Goal: Information Seeking & Learning: Learn about a topic

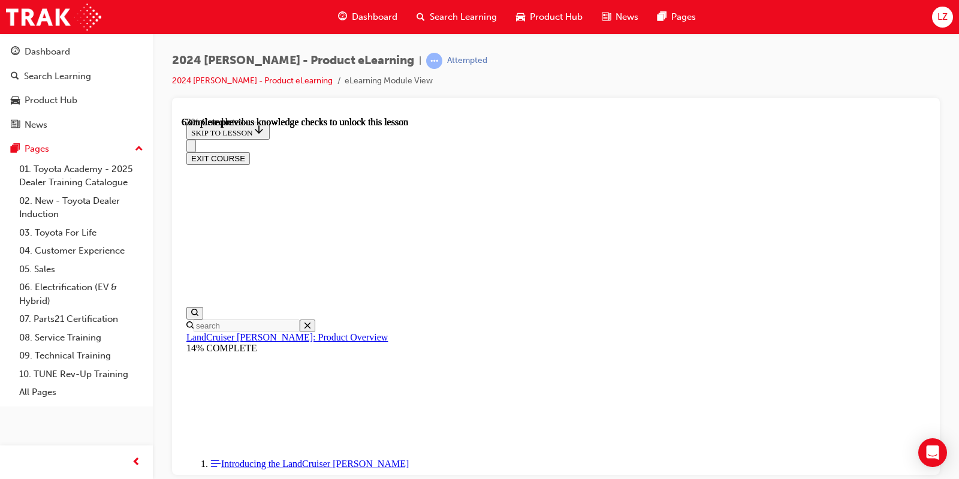
scroll to position [1615, 0]
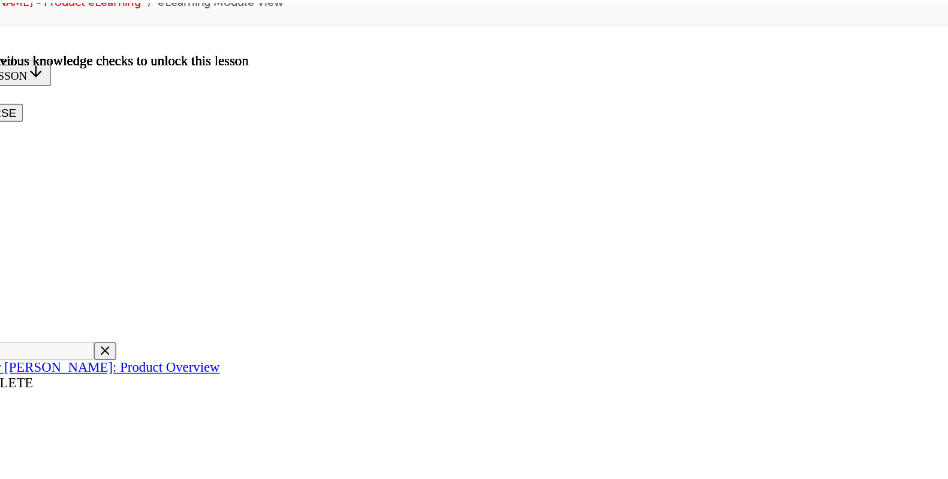
scroll to position [1707, 0]
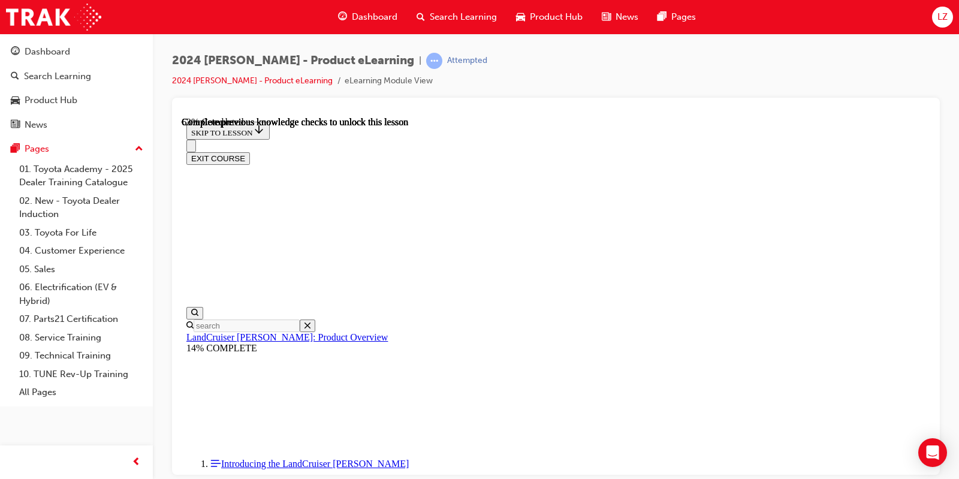
click at [447, 4] on div "Dashboard Search Learning Product Hub News Pages" at bounding box center [517, 17] width 387 height 34
click at [446, 14] on span "Search Learning" at bounding box center [463, 17] width 67 height 14
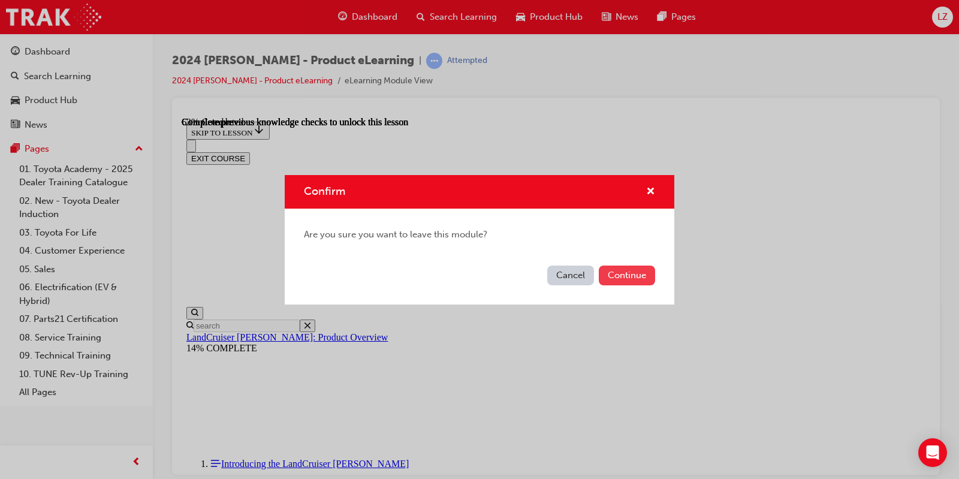
click at [625, 278] on button "Continue" at bounding box center [627, 276] width 56 height 20
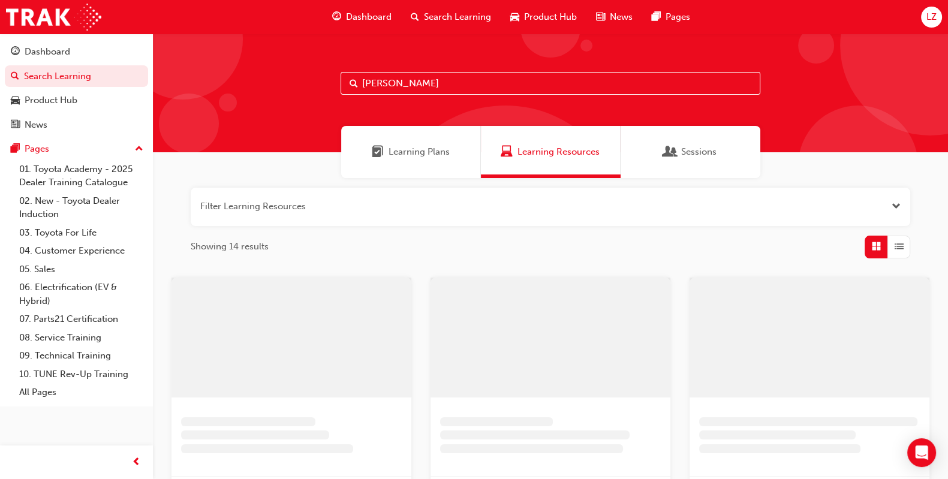
click at [470, 85] on input "[PERSON_NAME]" at bounding box center [551, 83] width 420 height 23
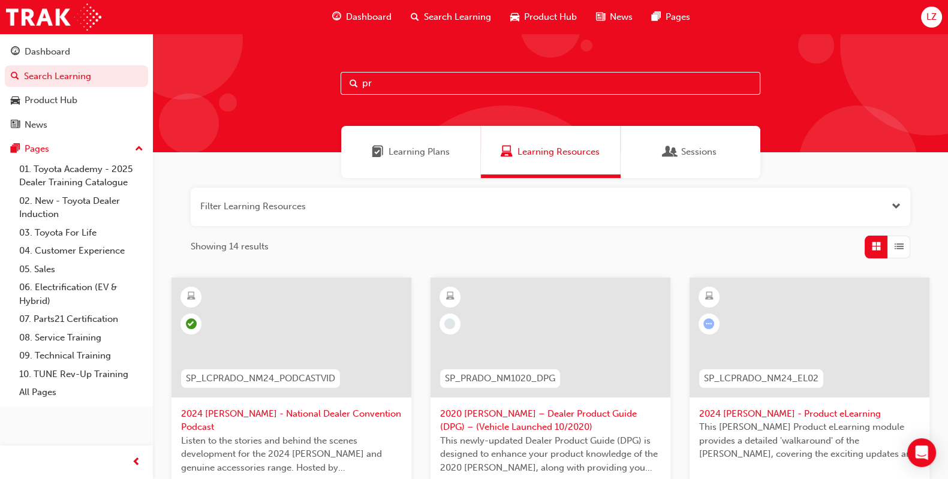
type input "p"
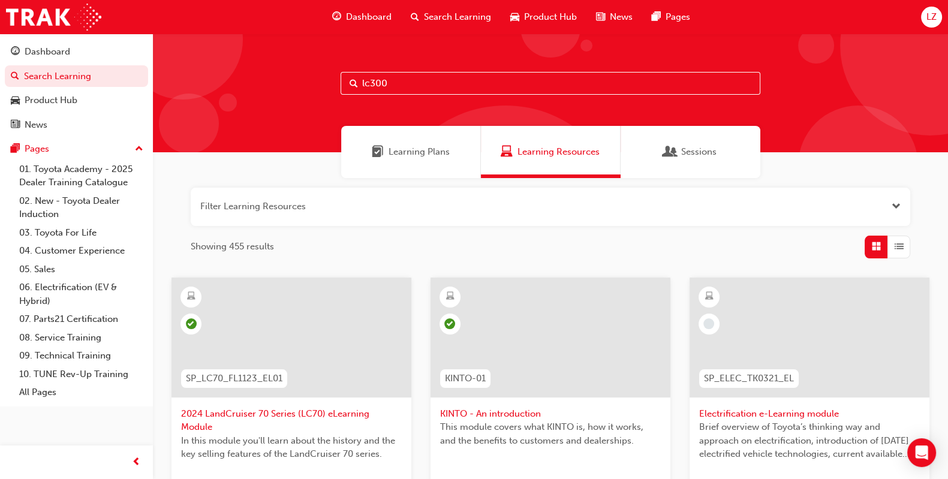
type input "lc300"
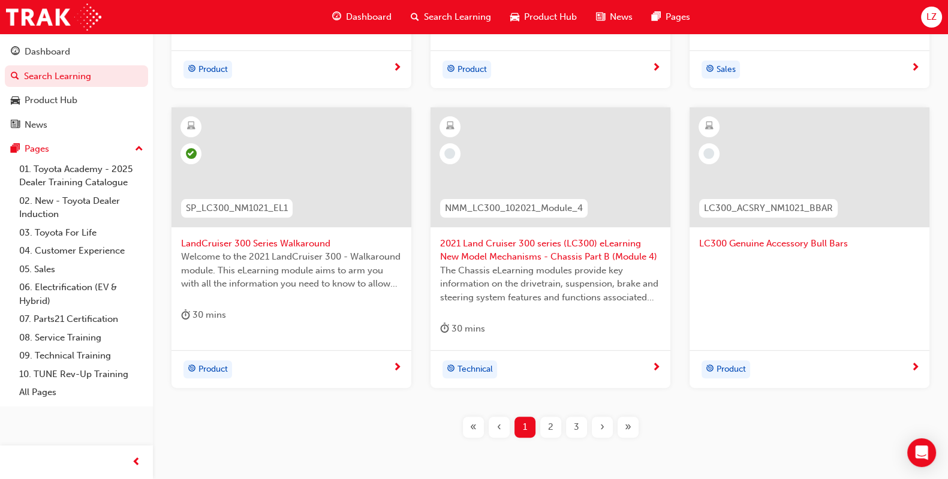
scroll to position [475, 0]
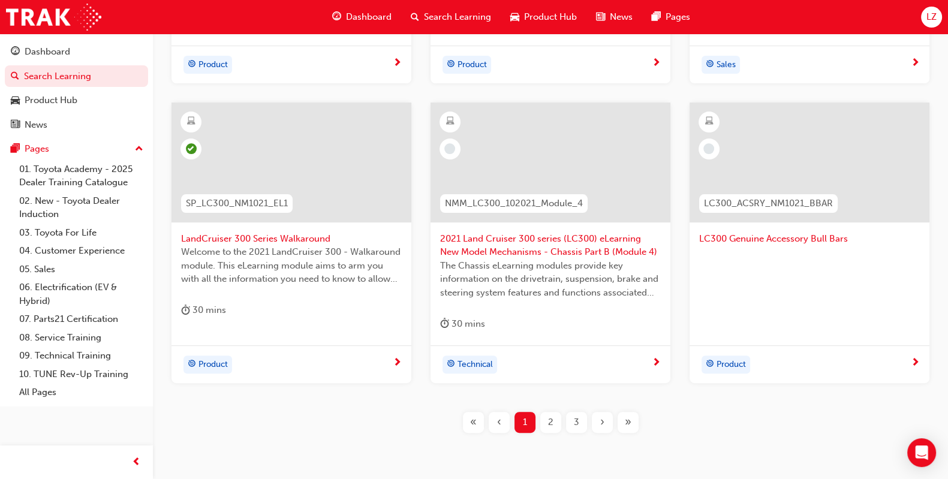
click at [279, 230] on div at bounding box center [291, 172] width 221 height 120
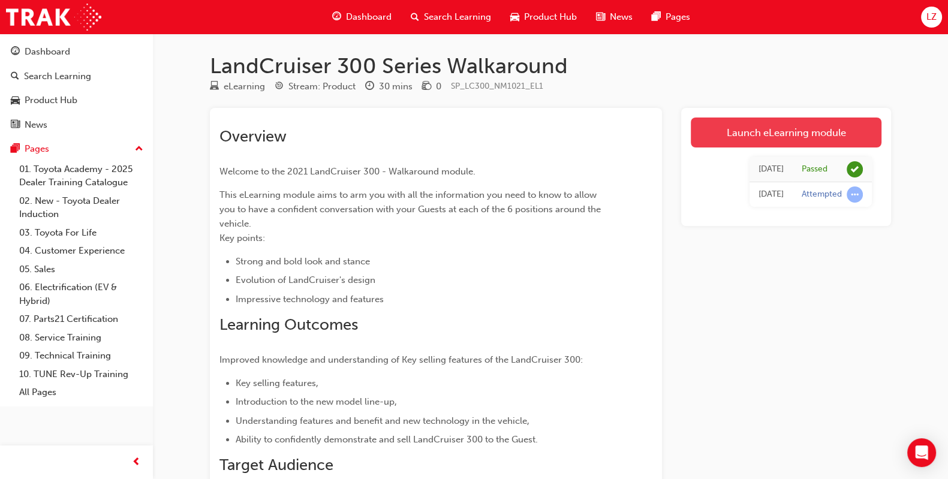
click at [768, 136] on link "Launch eLearning module" at bounding box center [786, 133] width 191 height 30
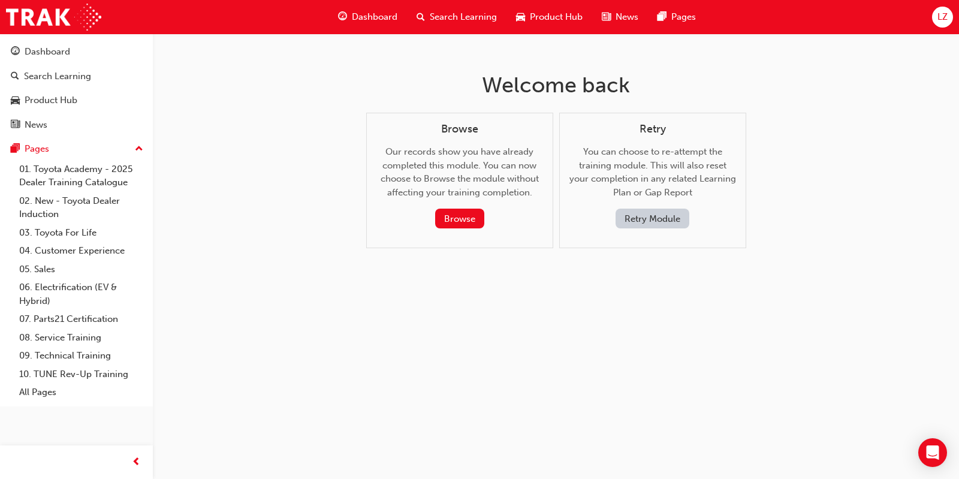
drag, startPoint x: 468, startPoint y: 214, endPoint x: 678, endPoint y: 278, distance: 219.3
click at [678, 278] on div "Welcome back Browse Our records show you have already completed this module. Yo…" at bounding box center [557, 170] width 390 height 272
click at [651, 228] on button "Retry Module" at bounding box center [653, 219] width 74 height 20
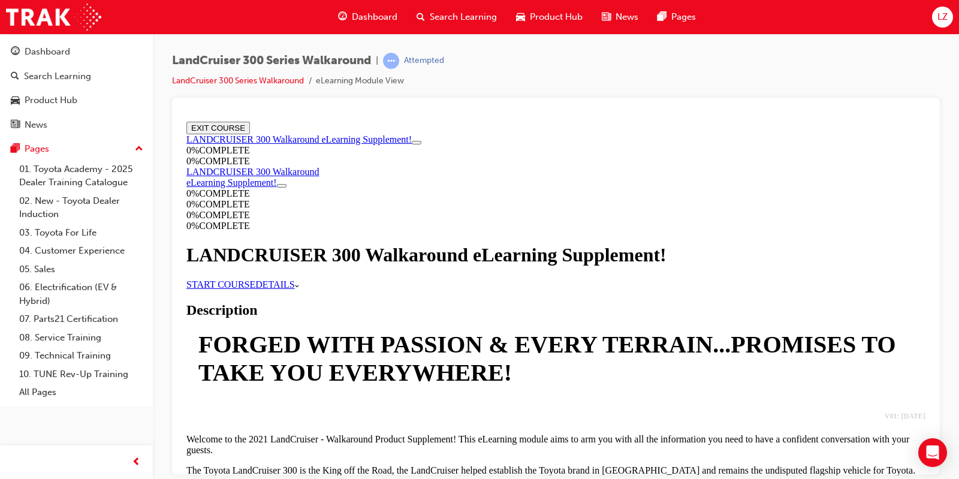
click at [255, 289] on link "START COURSE" at bounding box center [220, 284] width 69 height 10
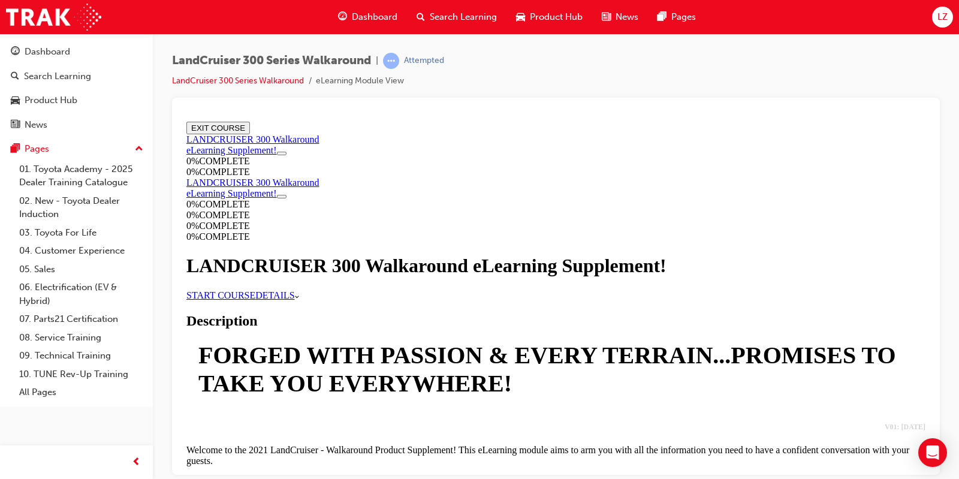
click at [488, 25] on div "Search Learning" at bounding box center [457, 17] width 100 height 25
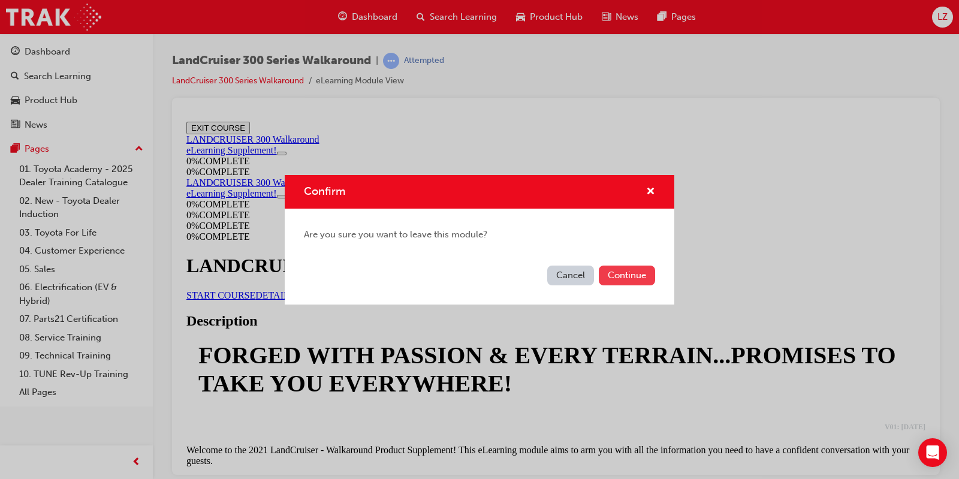
click at [624, 272] on button "Continue" at bounding box center [627, 276] width 56 height 20
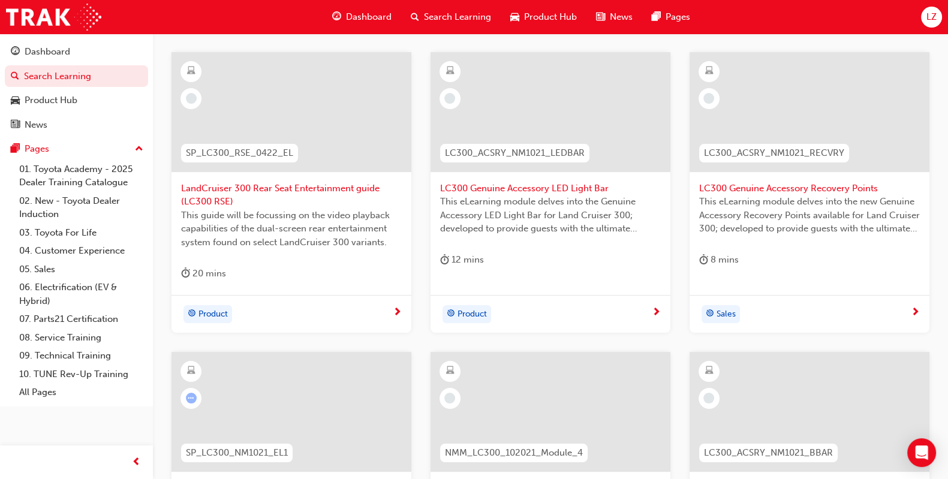
scroll to position [525, 0]
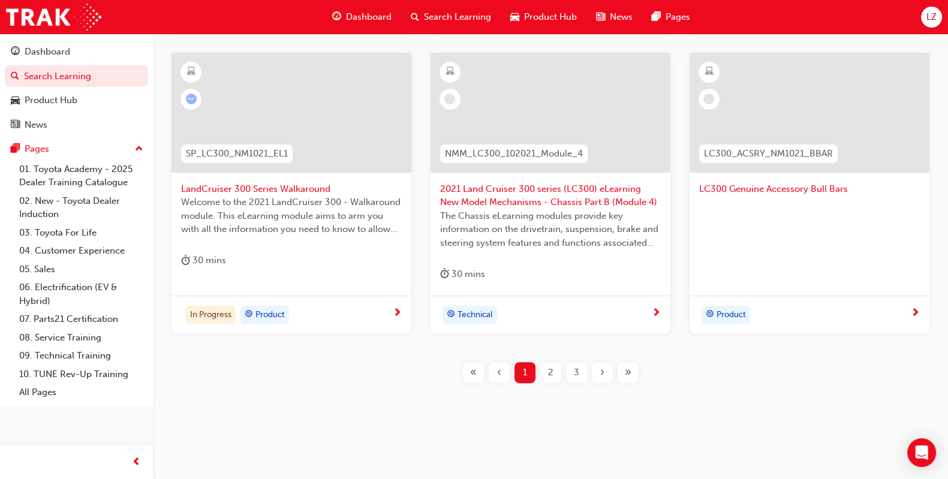
click at [555, 373] on div "2" at bounding box center [550, 372] width 21 height 21
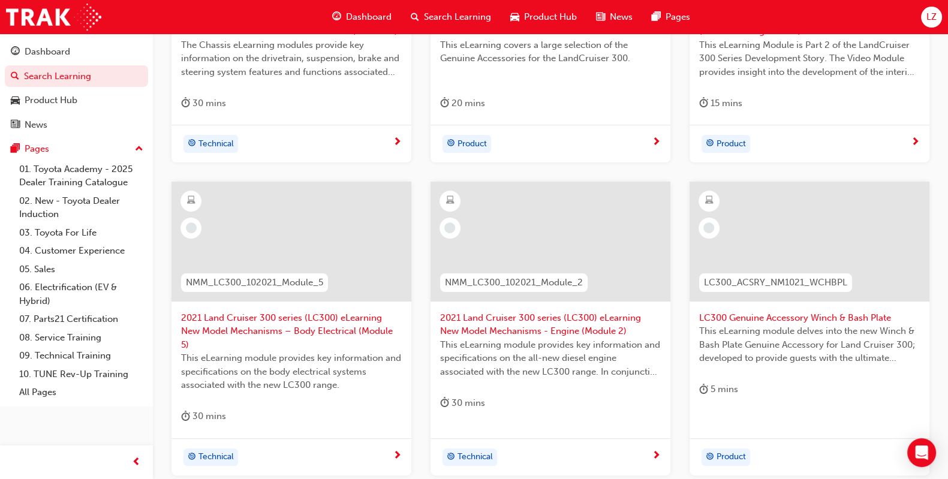
scroll to position [525, 0]
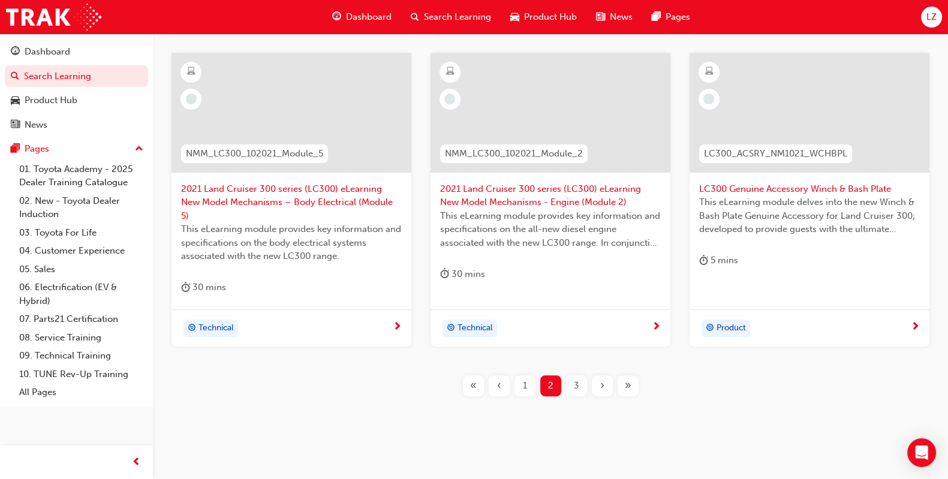
click at [572, 375] on div "3" at bounding box center [576, 385] width 21 height 21
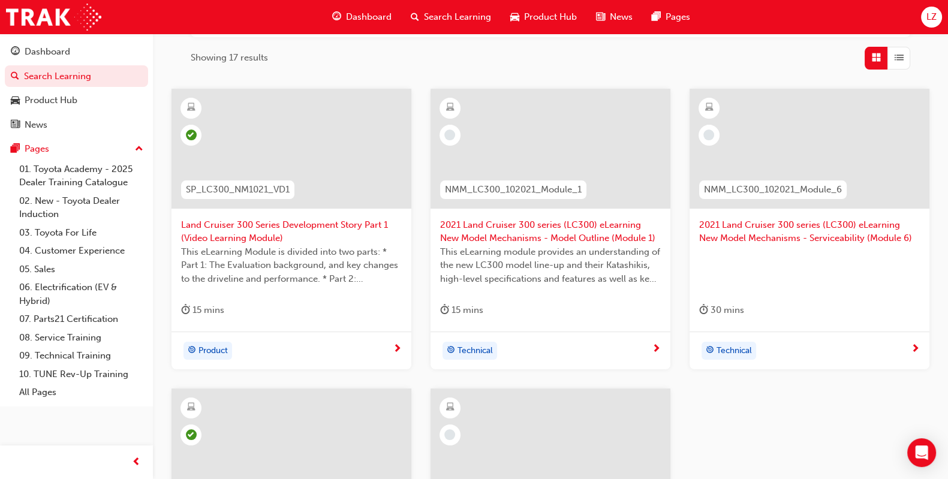
scroll to position [188, 0]
click at [225, 232] on span "Land Cruiser 300 Series Development Story Part 1 (Video Learning Module)" at bounding box center [291, 232] width 221 height 27
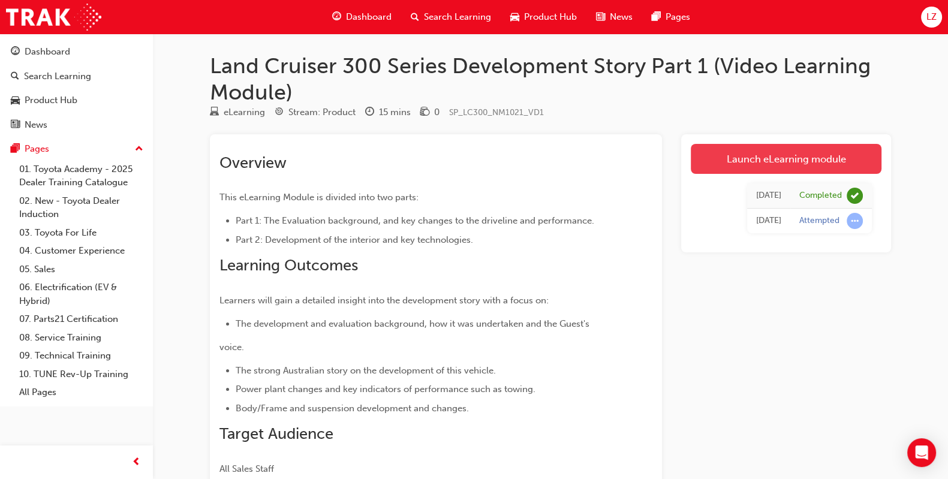
click at [781, 161] on link "Launch eLearning module" at bounding box center [786, 159] width 191 height 30
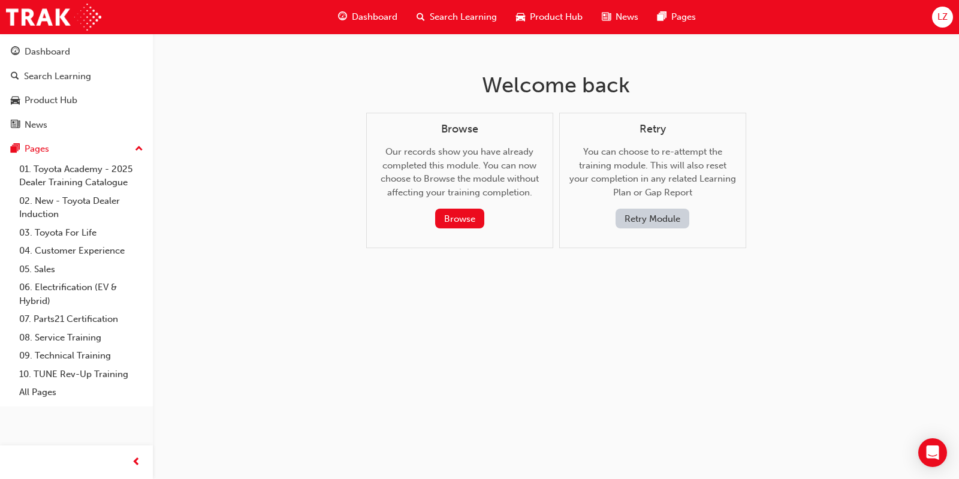
click at [658, 216] on button "Retry Module" at bounding box center [653, 219] width 74 height 20
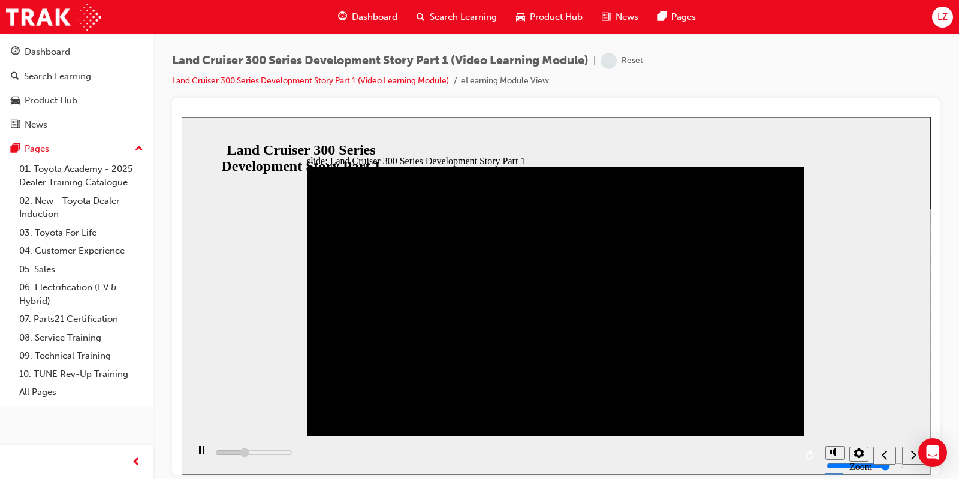
click at [914, 452] on icon "next" at bounding box center [914, 454] width 6 height 11
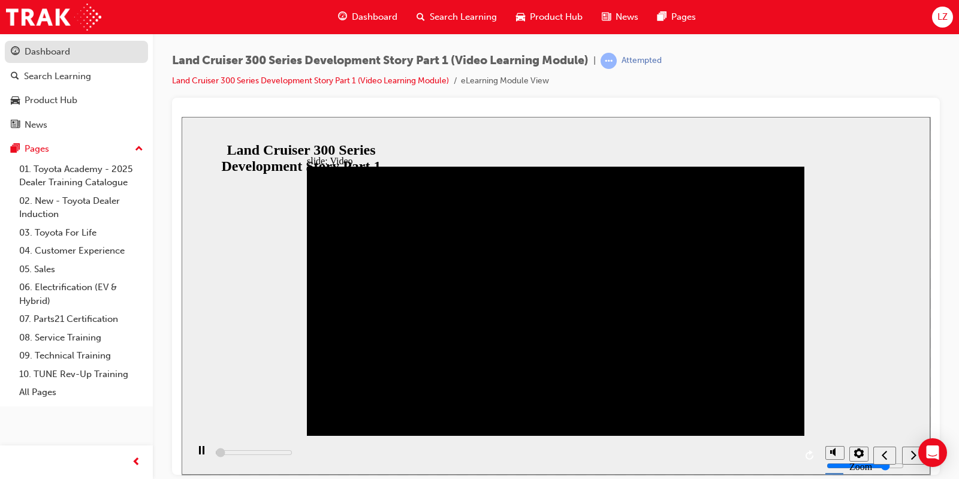
click at [51, 50] on div "Dashboard" at bounding box center [48, 52] width 46 height 14
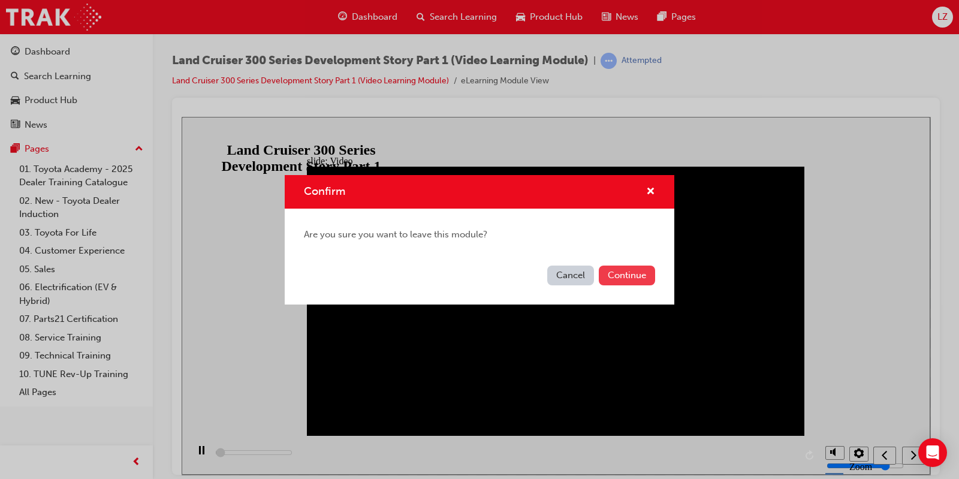
type input "4700"
click at [644, 277] on button "Continue" at bounding box center [627, 276] width 56 height 20
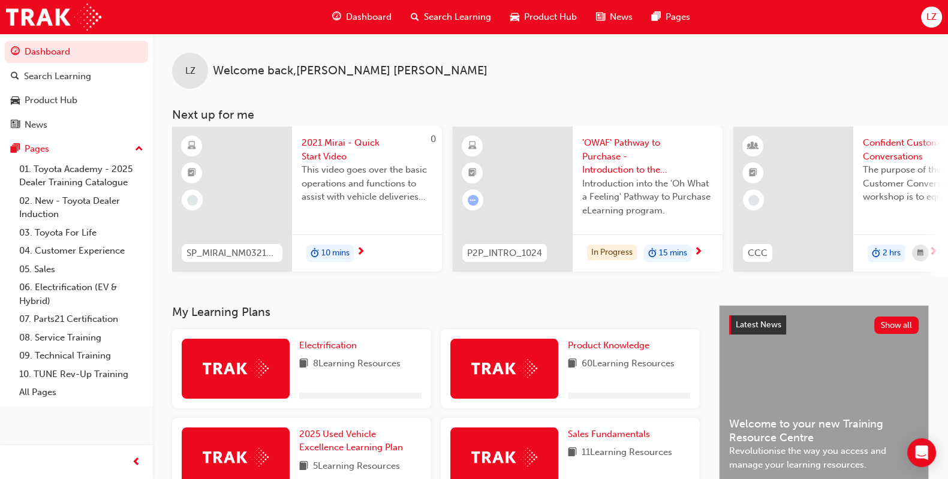
click at [441, 1] on div "Dashboard Search Learning Product Hub News Pages" at bounding box center [511, 17] width 387 height 34
click at [435, 14] on span "Search Learning" at bounding box center [457, 17] width 67 height 14
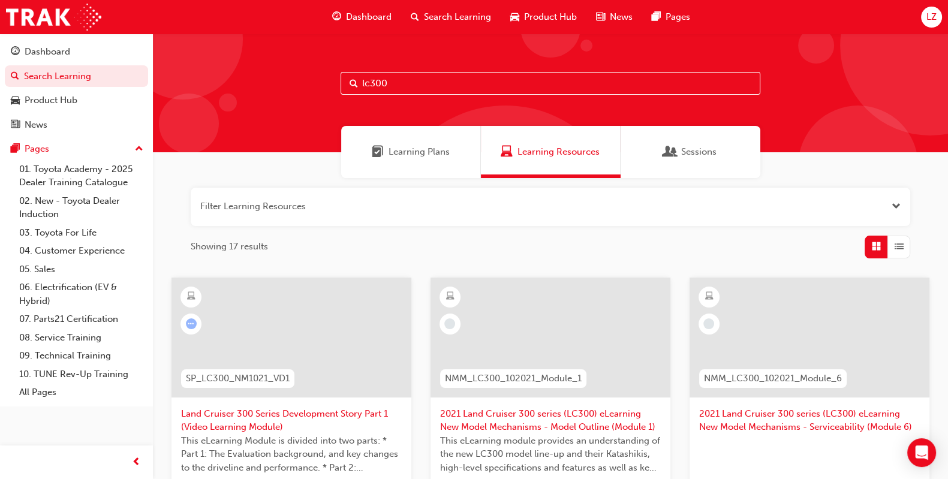
click at [425, 85] on input "lc300" at bounding box center [551, 83] width 420 height 23
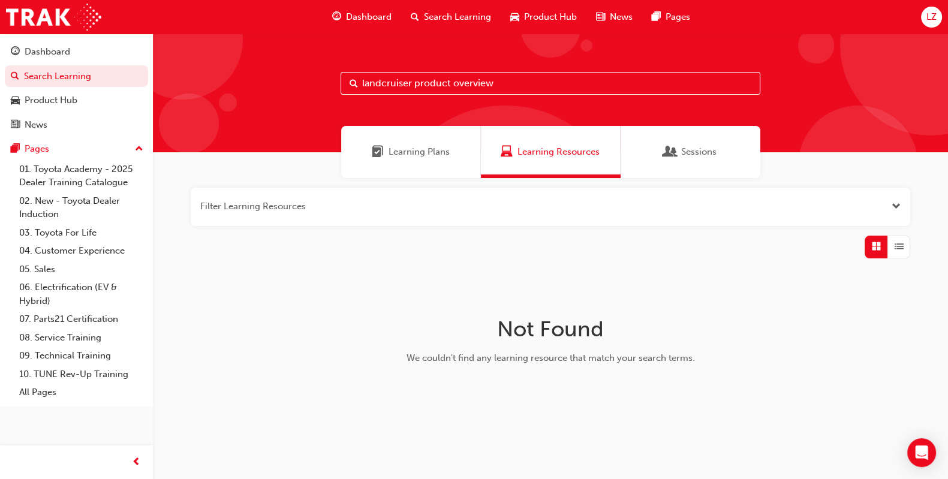
scroll to position [11, 0]
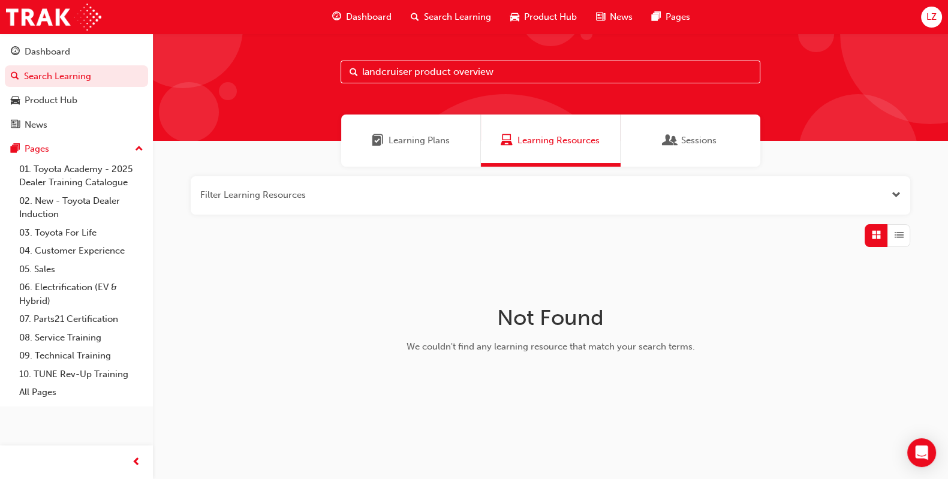
click at [414, 69] on input "landcruiser product overview" at bounding box center [551, 72] width 420 height 23
click at [517, 101] on div at bounding box center [506, 214] width 240 height 240
click at [492, 71] on input "lc product overview" at bounding box center [551, 72] width 420 height 23
type input "l"
